Goal: Information Seeking & Learning: Learn about a topic

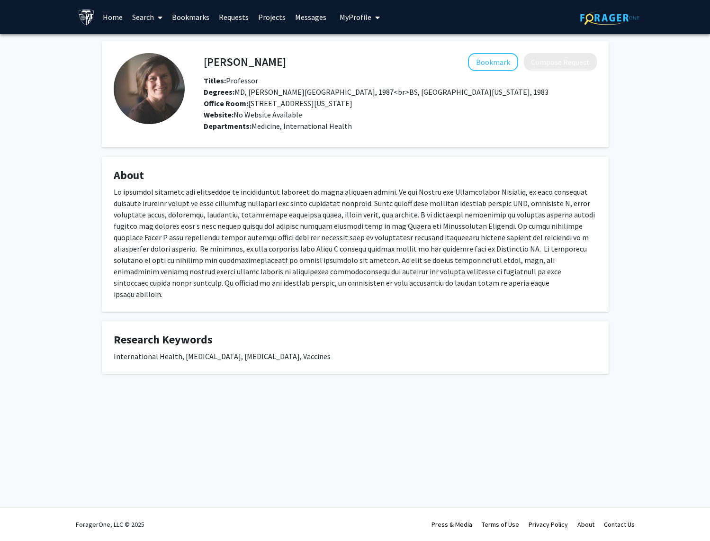
click at [122, 17] on link "Home" at bounding box center [112, 16] width 29 height 33
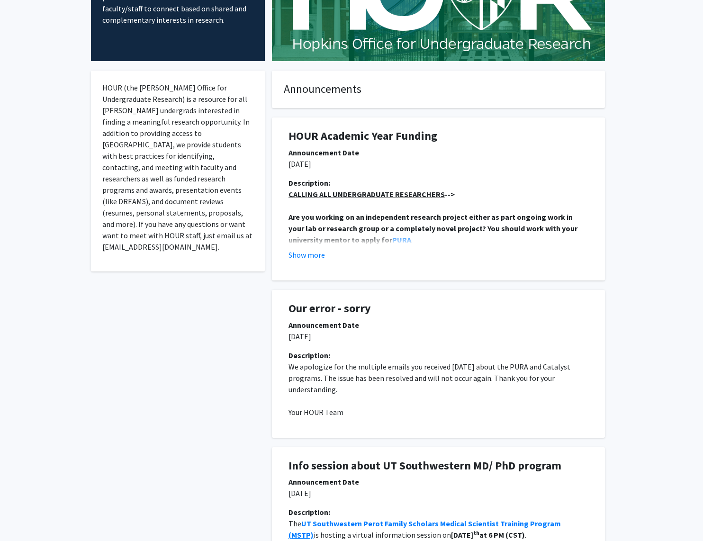
scroll to position [170, 0]
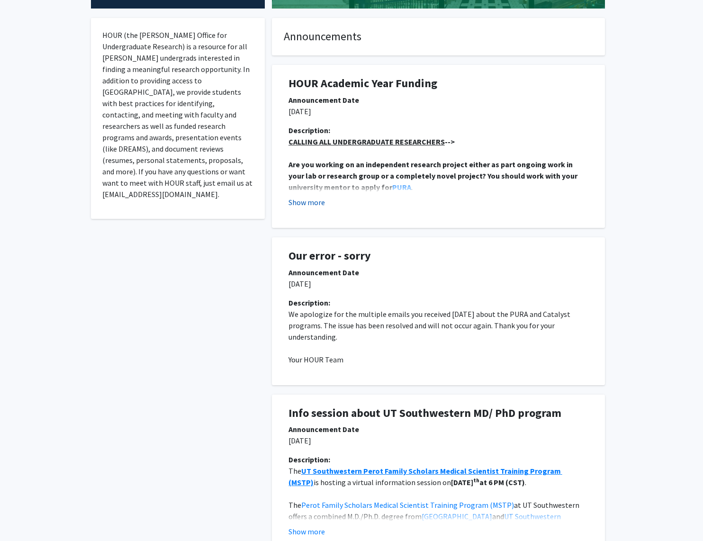
click at [319, 202] on button "Show more" at bounding box center [306, 202] width 36 height 11
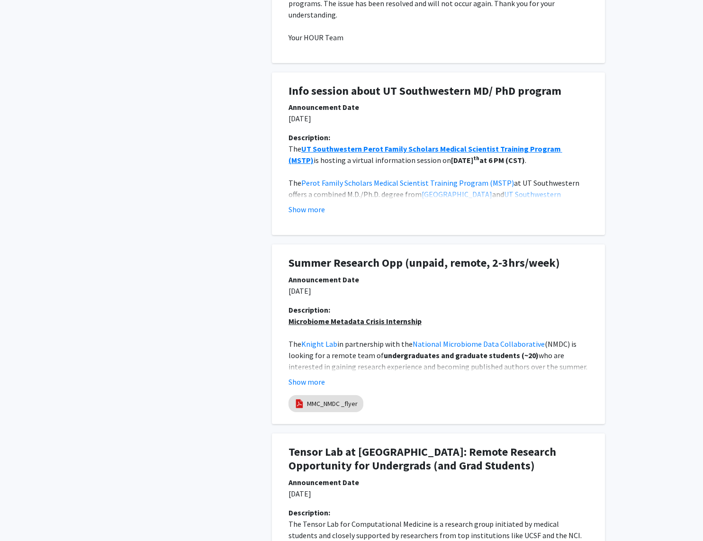
scroll to position [791, 0]
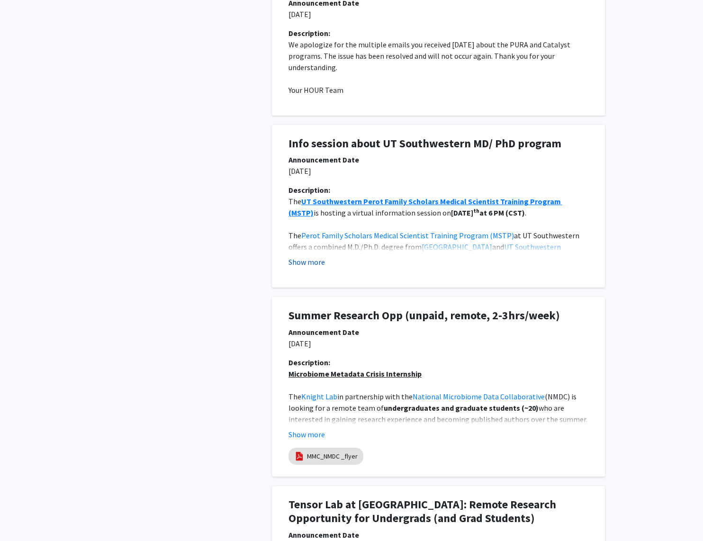
click at [310, 265] on button "Show more" at bounding box center [306, 261] width 36 height 11
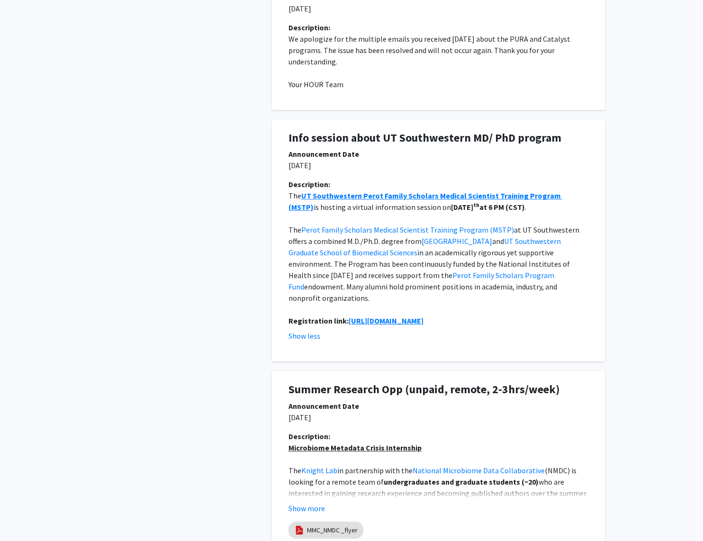
scroll to position [803, 0]
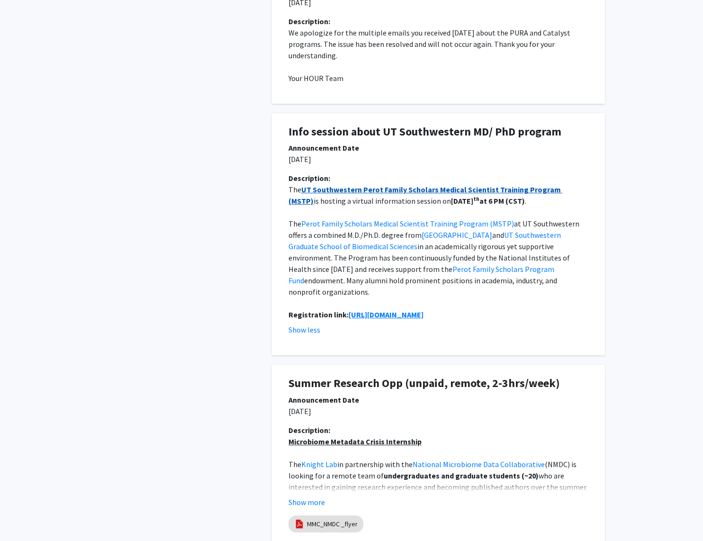
click at [447, 190] on u "UT Southwestern Perot Family Scholars Medical Scientist Training Program (MSTP)" at bounding box center [425, 195] width 274 height 21
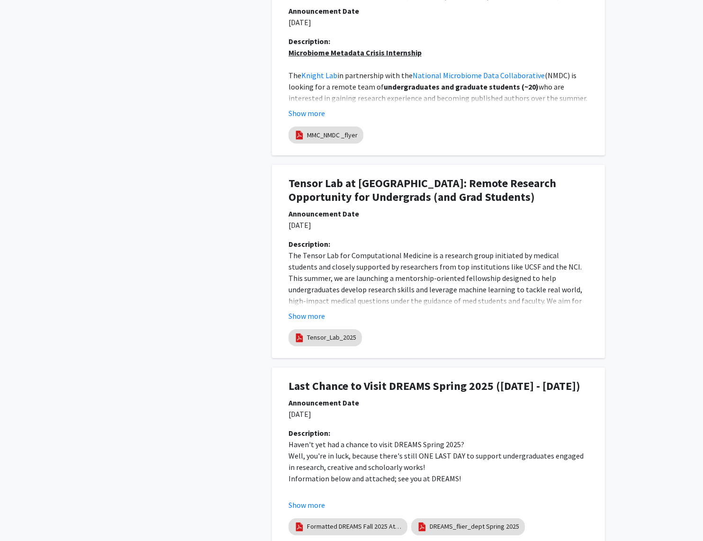
scroll to position [1205, 0]
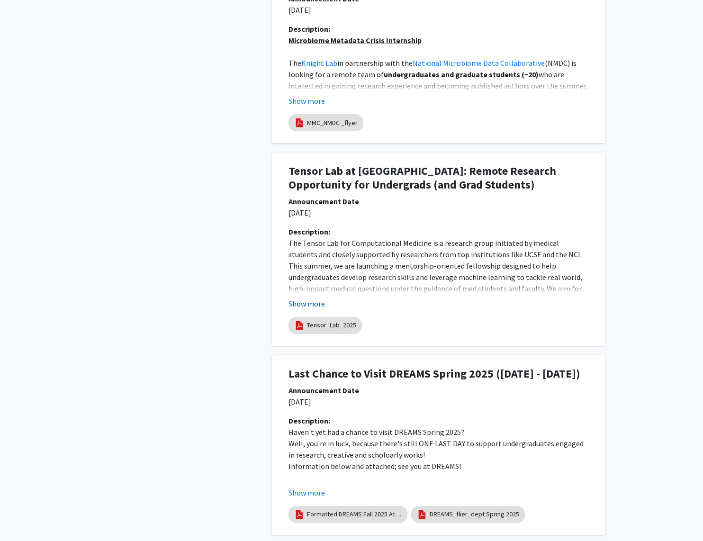
click at [321, 298] on button "Show more" at bounding box center [306, 303] width 36 height 11
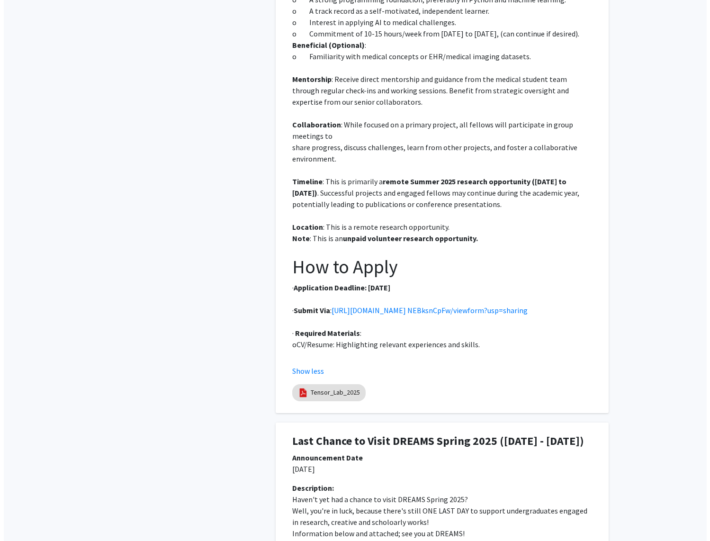
scroll to position [1635, 0]
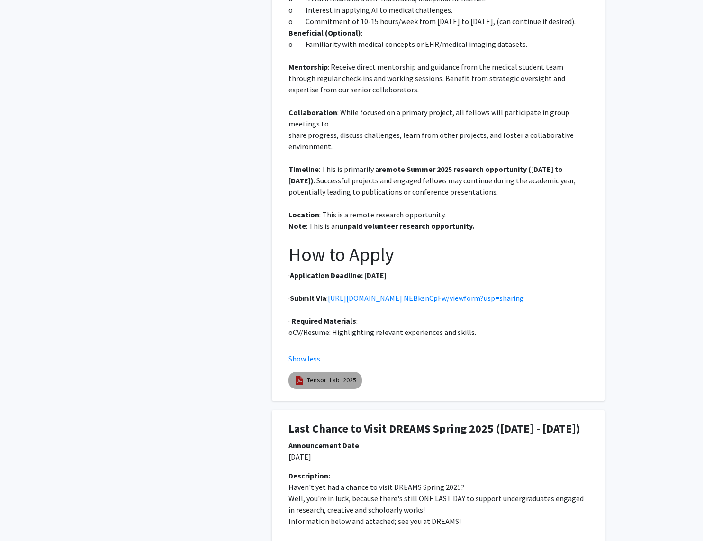
click at [342, 381] on link "Tensor_Lab_2025" at bounding box center [331, 380] width 49 height 10
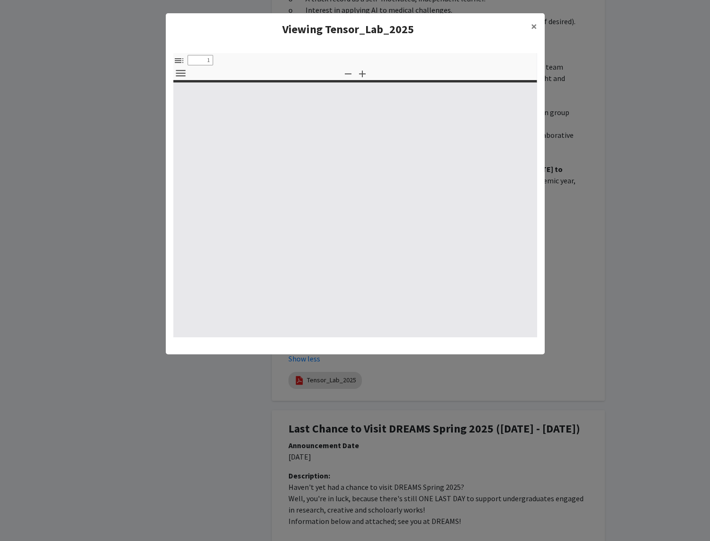
select select "custom"
click at [348, 74] on div "Zoom Out Zoom In auto page-actual page-fit page-width 50% 100% 125% 150% 200% 3…" at bounding box center [355, 73] width 28 height 13
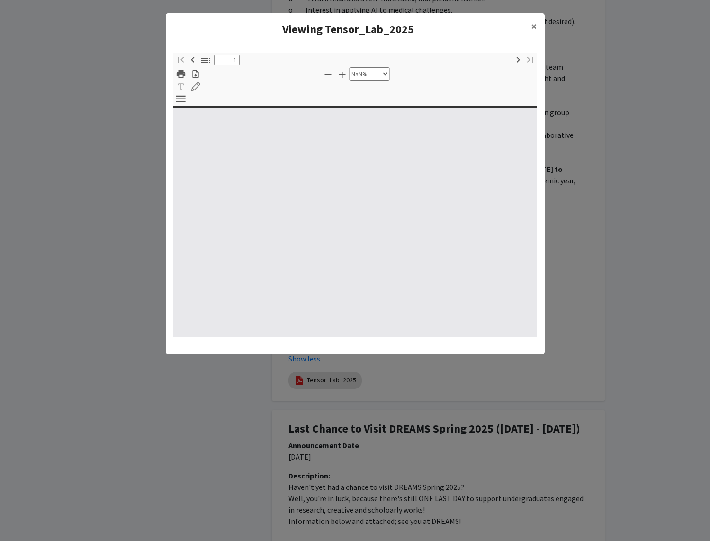
type input "0"
select select "custom"
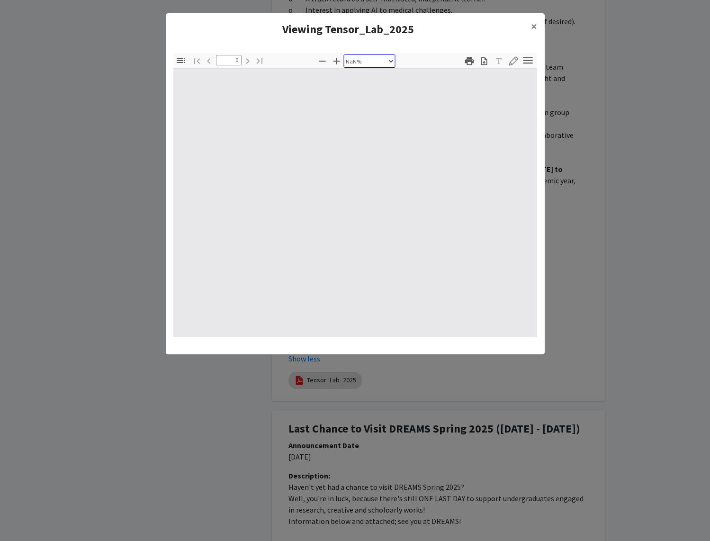
type input "1"
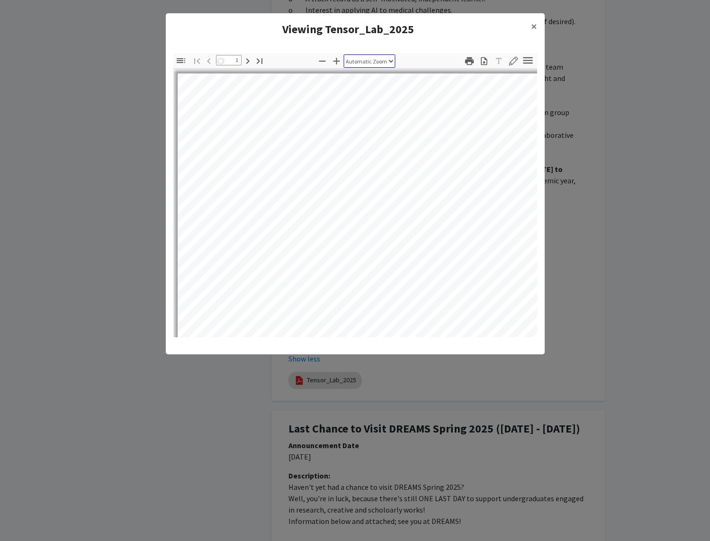
select select "auto"
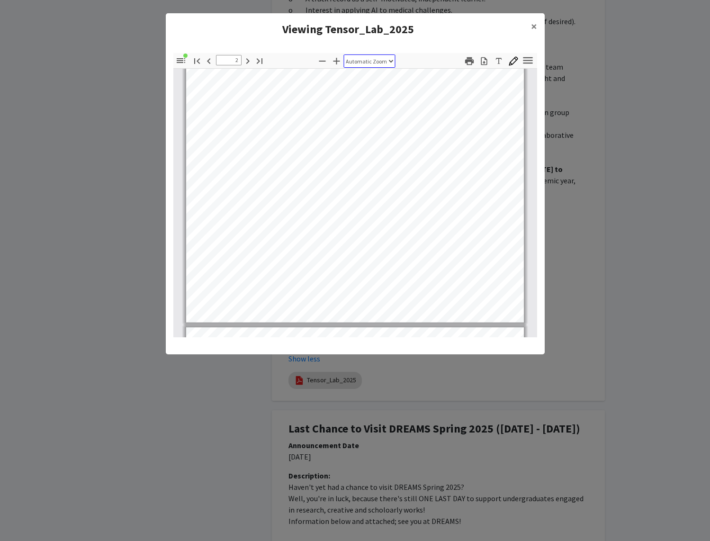
scroll to position [637, 0]
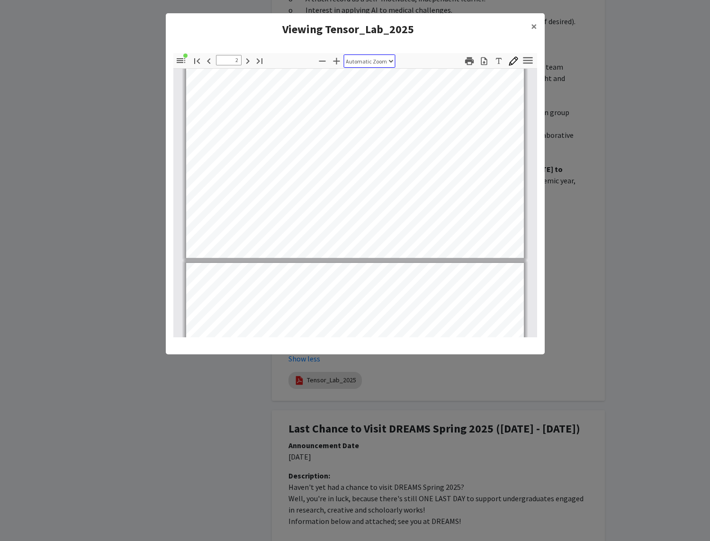
type input "3"
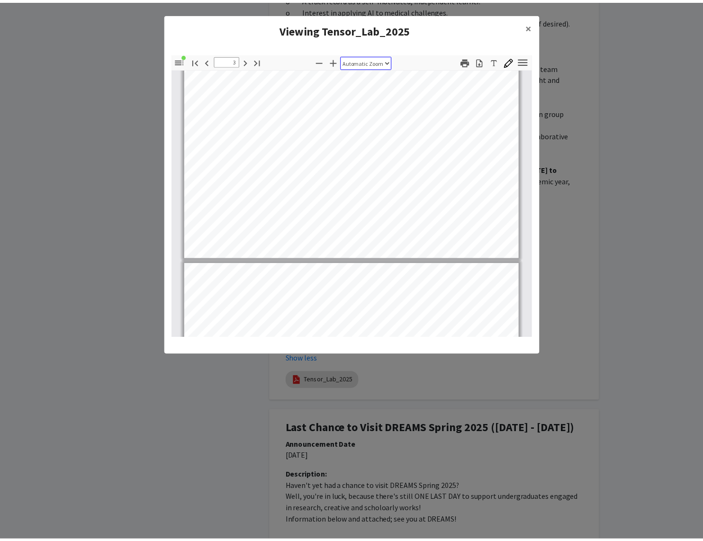
scroll to position [895, 0]
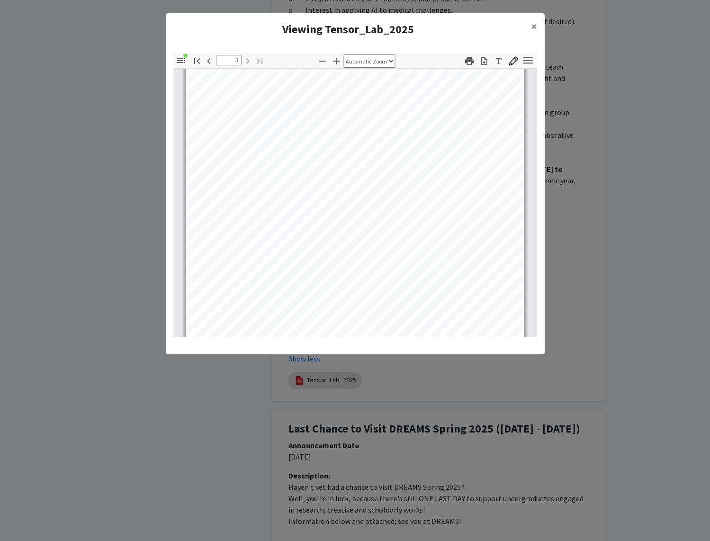
click at [291, 412] on modal-container "Viewing Tensor_Lab_2025 × Thumbnails Document Outline Attachments Layers Curren…" at bounding box center [355, 270] width 710 height 541
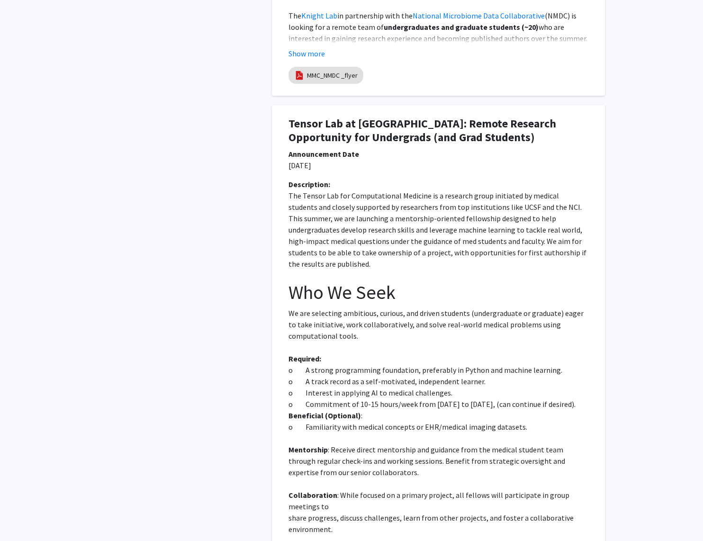
scroll to position [930, 0]
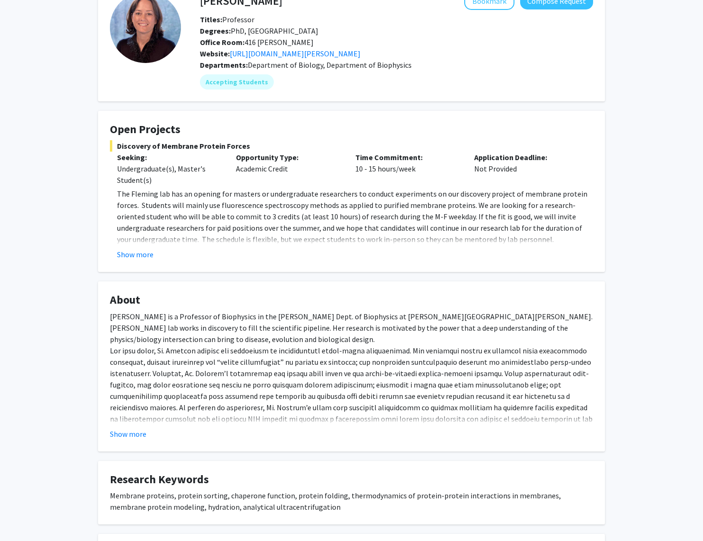
scroll to position [73, 0]
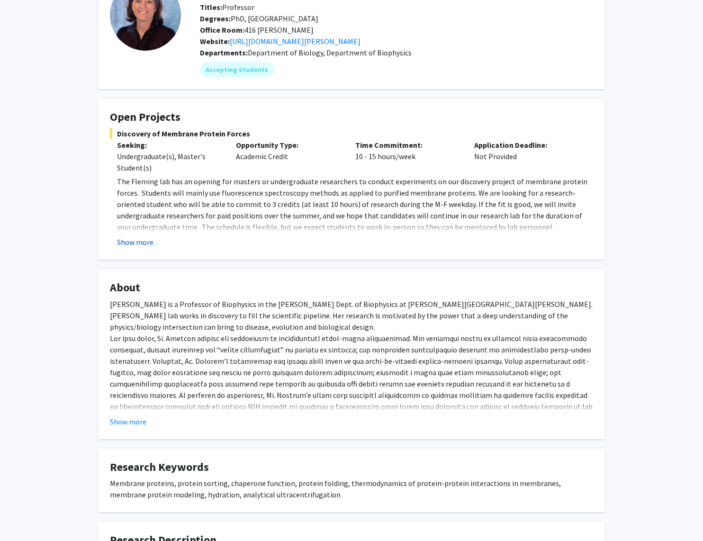
click at [139, 239] on button "Show more" at bounding box center [135, 241] width 36 height 11
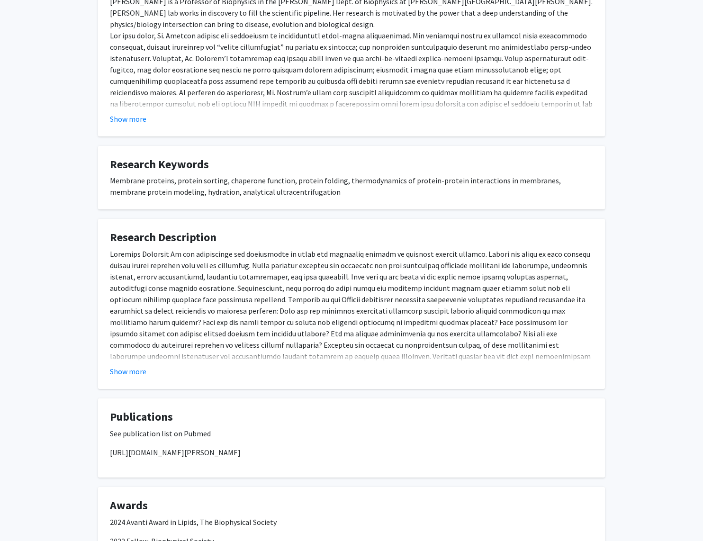
scroll to position [575, 0]
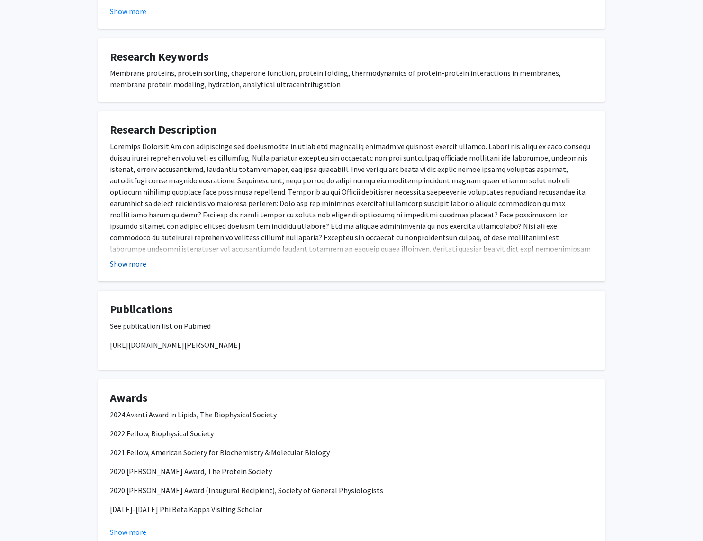
click at [128, 265] on button "Show more" at bounding box center [128, 263] width 36 height 11
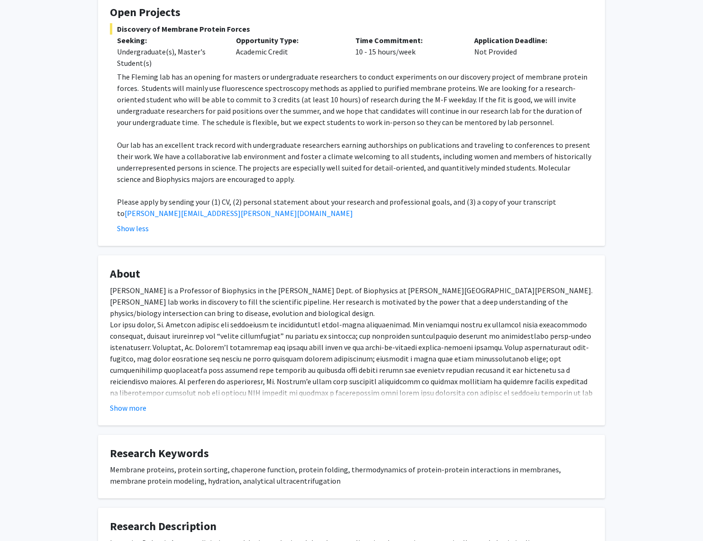
scroll to position [0, 0]
